Goal: Obtain resource: Obtain resource

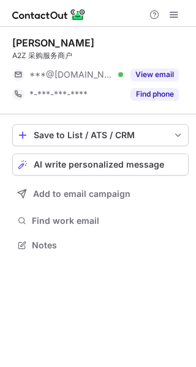
scroll to position [237, 196]
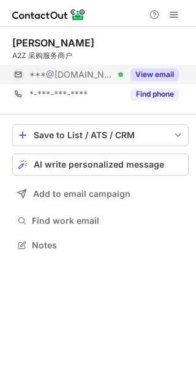
click at [171, 70] on button "View email" at bounding box center [154, 75] width 48 height 12
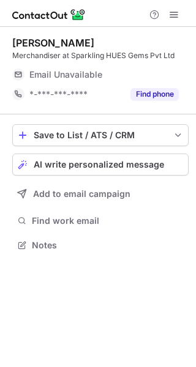
scroll to position [237, 196]
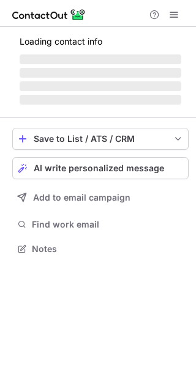
scroll to position [237, 196]
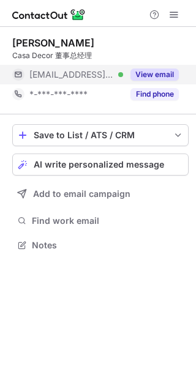
click at [165, 75] on button "View email" at bounding box center [154, 75] width 48 height 12
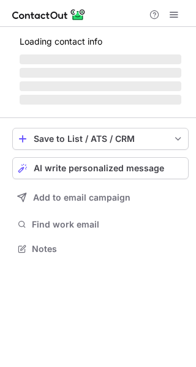
scroll to position [237, 196]
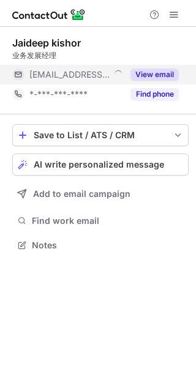
click at [170, 78] on button "View email" at bounding box center [154, 75] width 48 height 12
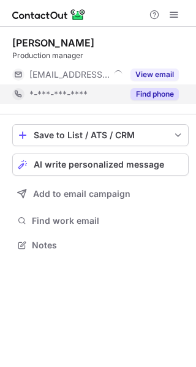
scroll to position [237, 196]
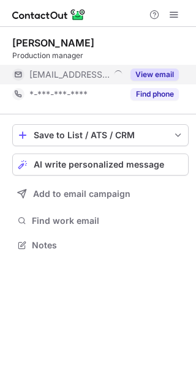
click at [166, 78] on button "View email" at bounding box center [154, 75] width 48 height 12
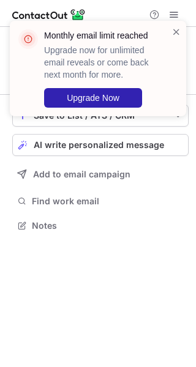
scroll to position [217, 196]
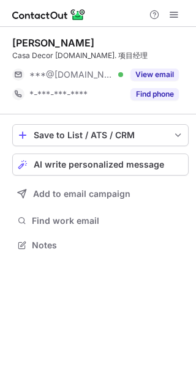
scroll to position [237, 196]
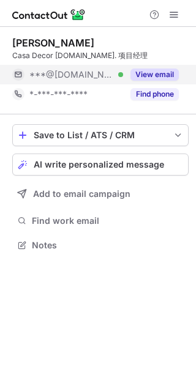
click at [173, 80] on button "View email" at bounding box center [154, 75] width 48 height 12
